Goal: Check status: Check status

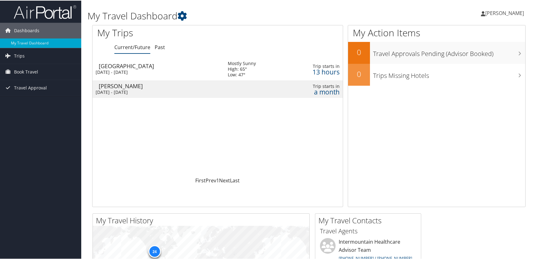
click at [132, 70] on div "[DATE] - [DATE]" at bounding box center [157, 72] width 123 height 6
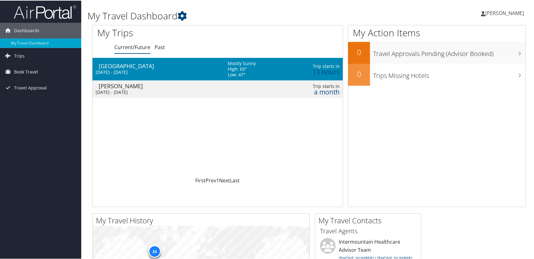
click at [132, 70] on div "[DATE] - [DATE]" at bounding box center [157, 72] width 123 height 6
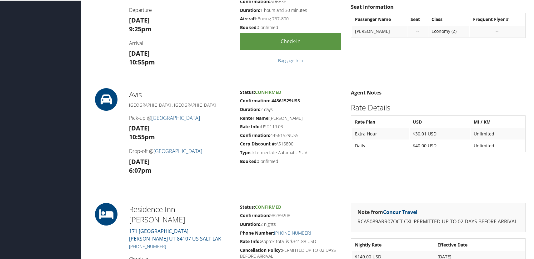
scroll to position [250, 0]
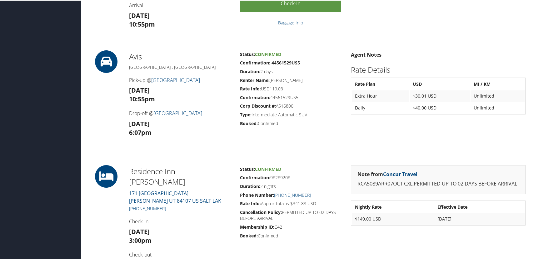
click at [114, 65] on icon at bounding box center [106, 61] width 28 height 22
drag, startPoint x: 299, startPoint y: 97, endPoint x: 272, endPoint y: 95, distance: 27.3
click at [272, 95] on h5 "Confirmation: 44561529US5" at bounding box center [290, 97] width 101 height 6
copy h5 "44561529US5"
